Goal: Find contact information: Find contact information

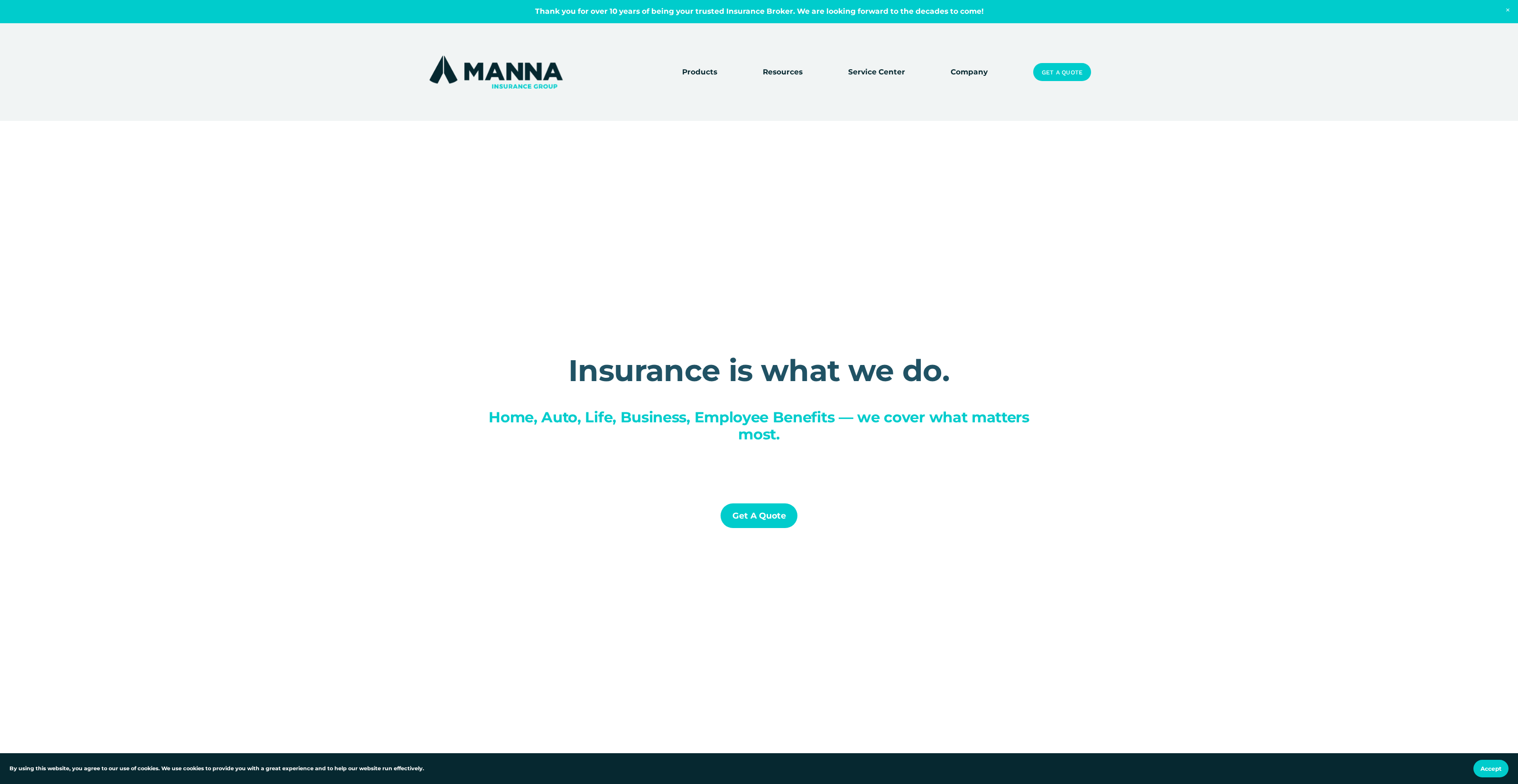
click at [967, 71] on link "Company" at bounding box center [969, 72] width 37 height 14
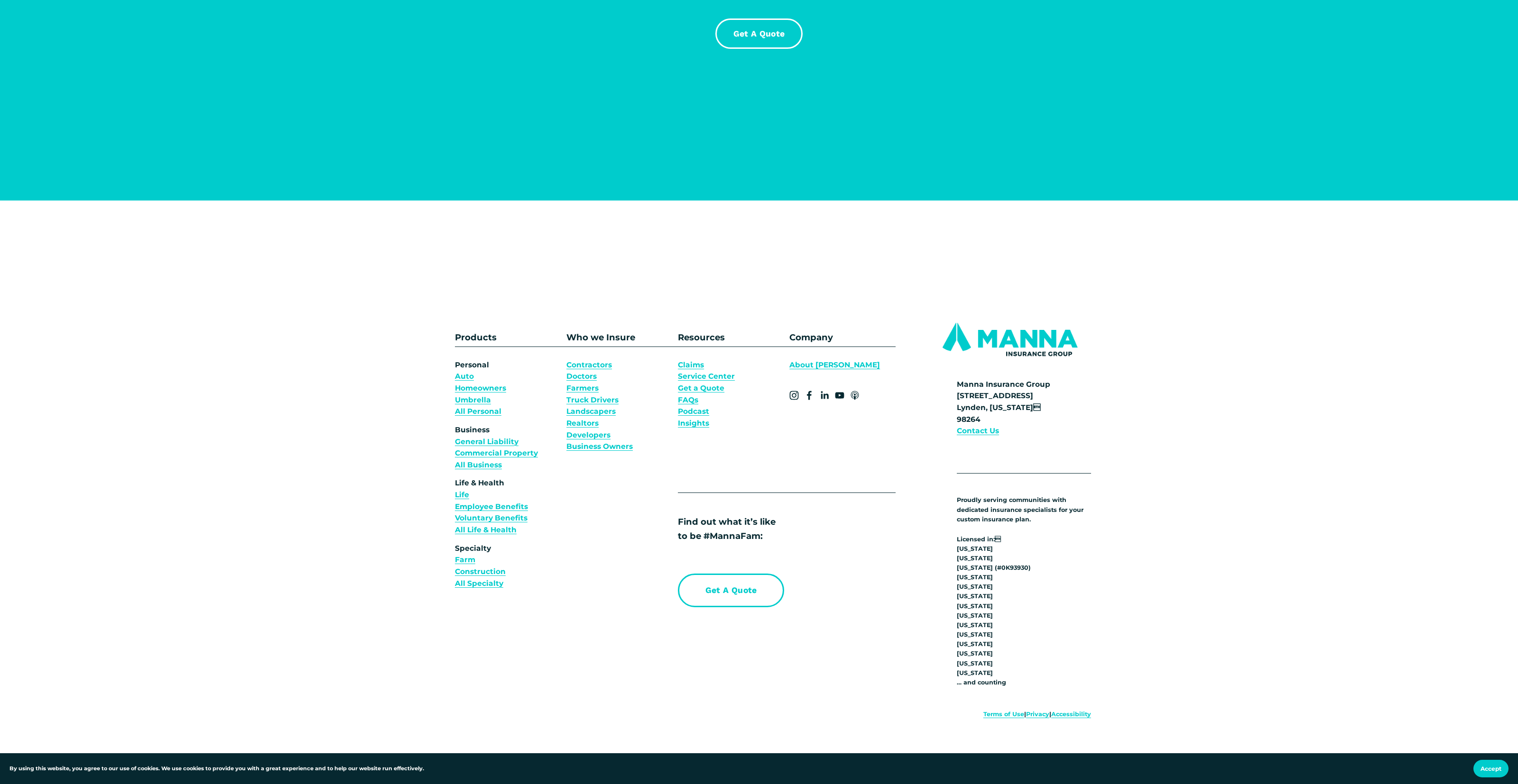
scroll to position [7611, 0]
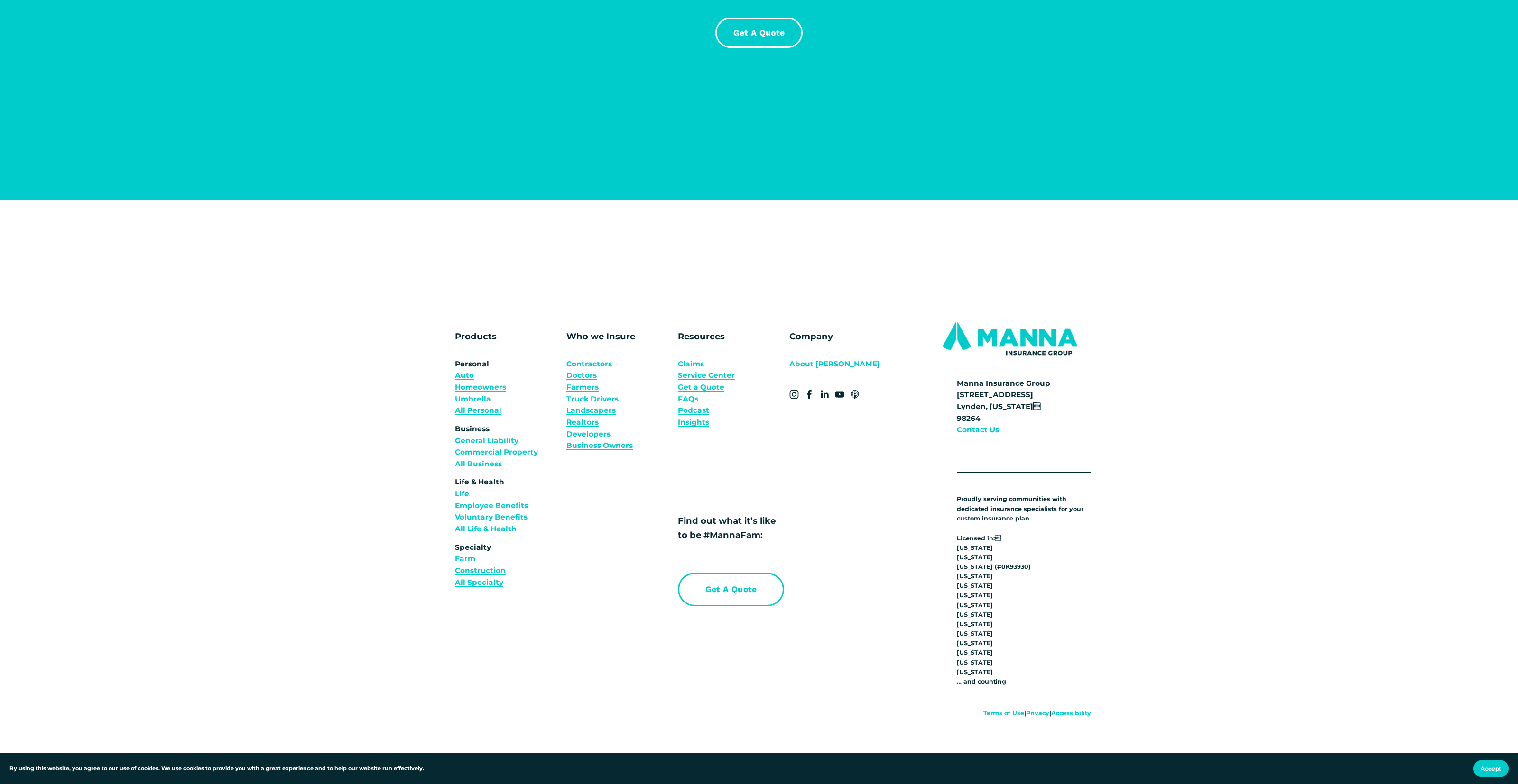
click at [978, 425] on strong "Contact Us" at bounding box center [978, 429] width 42 height 9
